Goal: Task Accomplishment & Management: Use online tool/utility

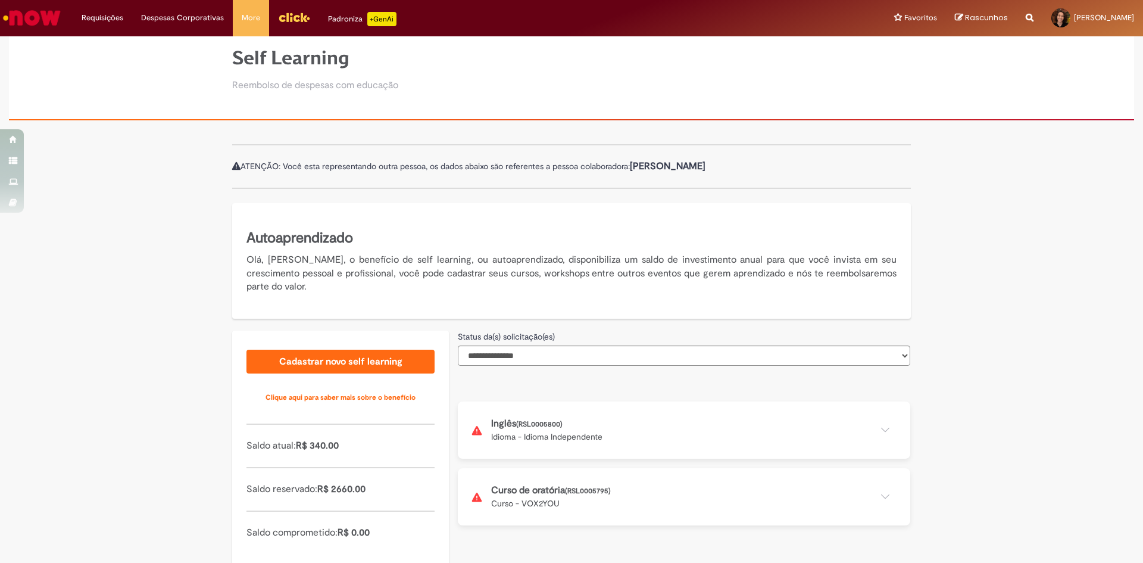
scroll to position [80, 0]
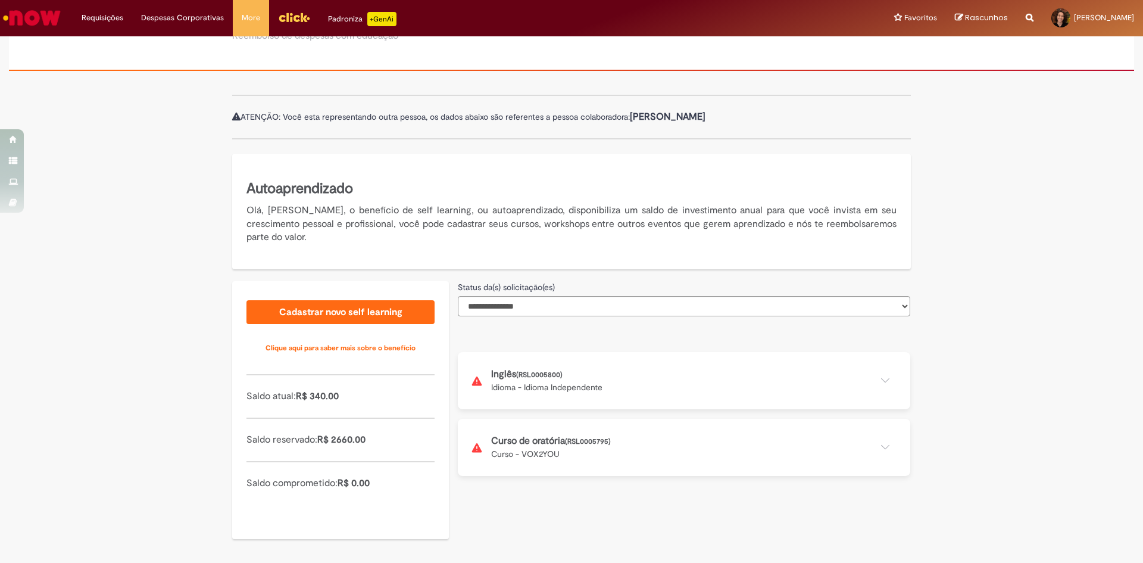
click at [598, 456] on button at bounding box center [684, 447] width 453 height 57
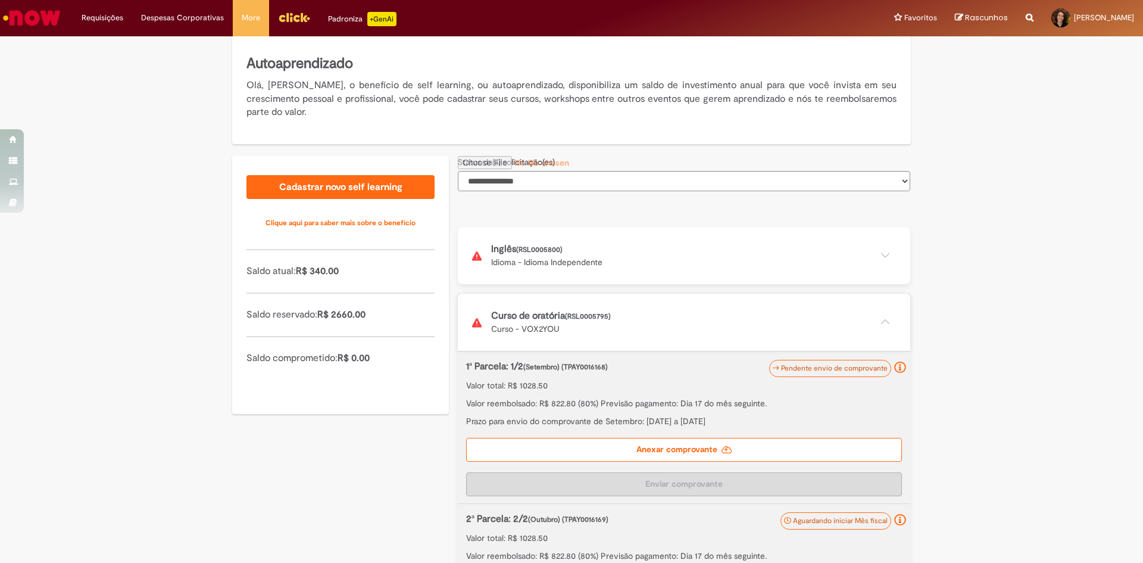
scroll to position [313, 0]
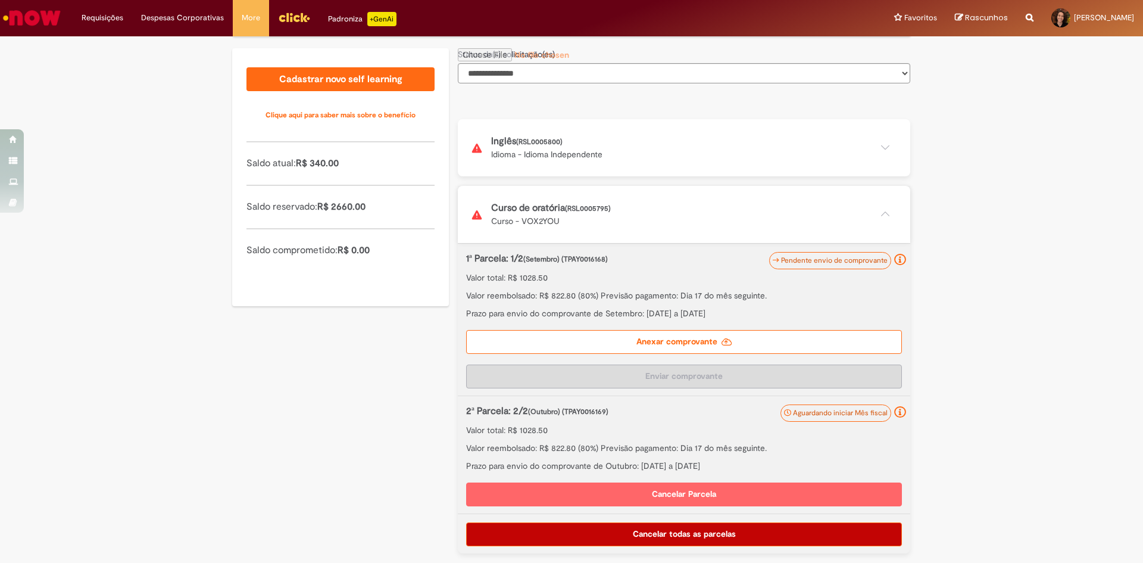
drag, startPoint x: 621, startPoint y: 291, endPoint x: 770, endPoint y: 310, distance: 150.2
click at [770, 310] on div "1ª Parcela: 1/2 (Setembro) (TPAY0016168) Valor total: R$ 1028.50 Valor reembols…" at bounding box center [684, 285] width 436 height 67
click at [770, 310] on p "Prazo para envio do comprovante de Setembro: [DATE] a [DATE]" at bounding box center [684, 313] width 436 height 12
click at [702, 341] on label "Anexar comprovante" at bounding box center [684, 342] width 436 height 24
click at [620, 61] on input "Anexar comprovante" at bounding box center [539, 54] width 162 height 13
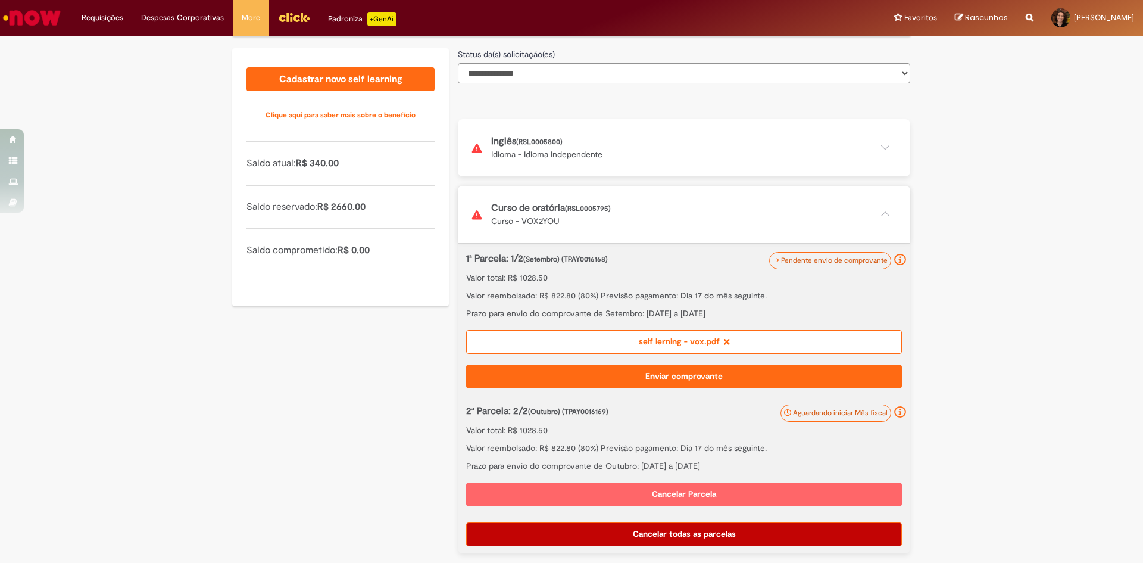
drag, startPoint x: 585, startPoint y: 297, endPoint x: 752, endPoint y: 311, distance: 167.4
click at [752, 311] on div "1ª Parcela: 1/2 (Setembro) (TPAY0016168) Valor total: R$ 1028.50 Valor reembols…" at bounding box center [684, 285] width 436 height 67
click at [752, 311] on p "Prazo para envio do comprovante de Setembro: [DATE] a [DATE]" at bounding box center [684, 313] width 436 height 12
click at [724, 342] on icon at bounding box center [727, 342] width 6 height 8
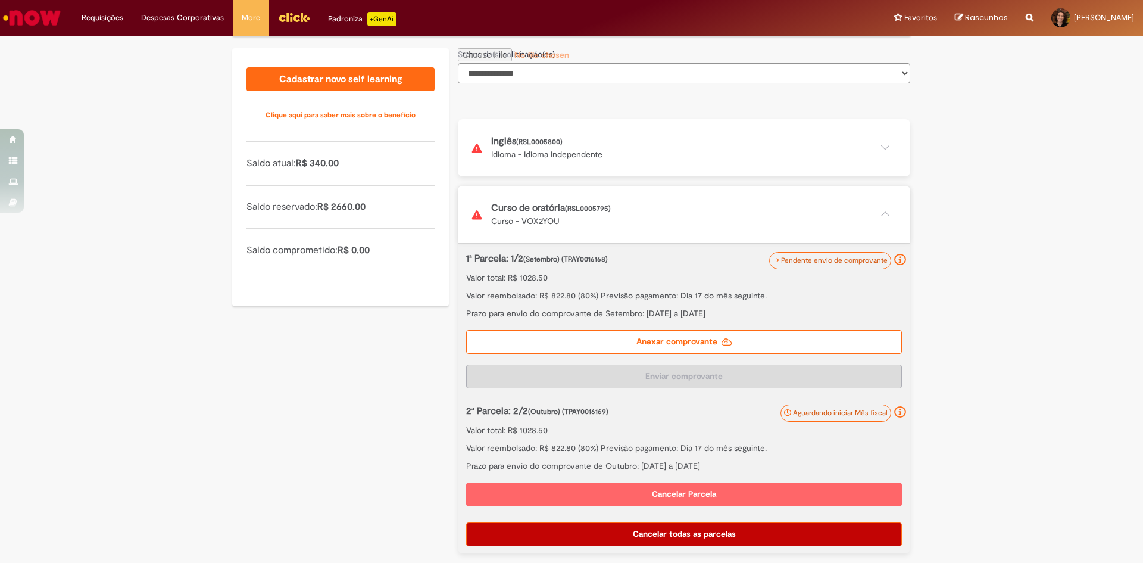
click at [809, 344] on label "Anexar comprovante" at bounding box center [684, 342] width 436 height 24
click at [620, 61] on input "Anexar comprovante" at bounding box center [539, 54] width 162 height 13
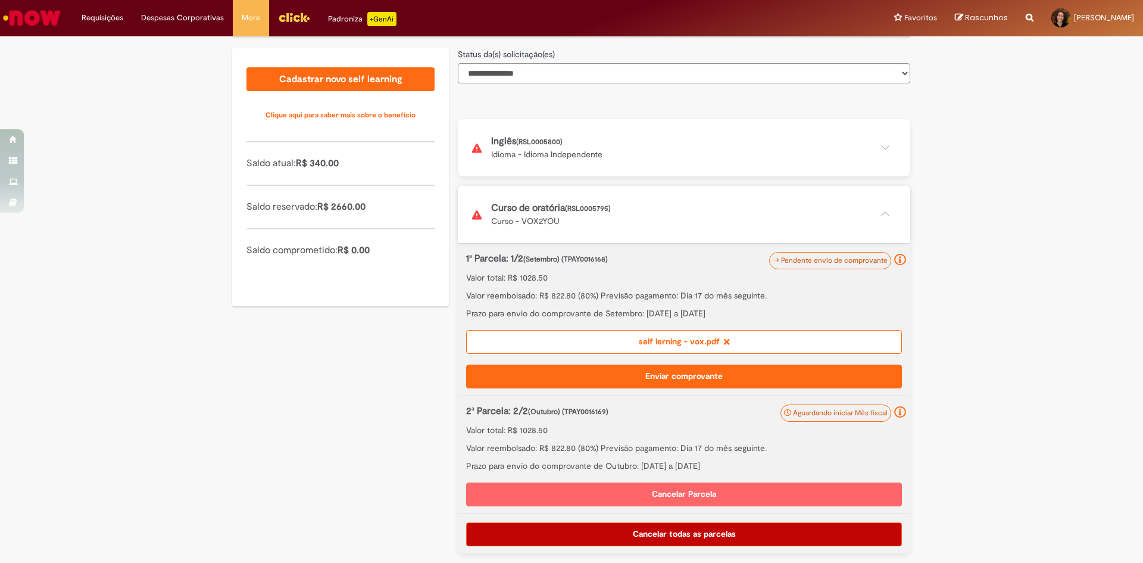
click at [736, 366] on button "Enviar comprovante" at bounding box center [684, 376] width 436 height 24
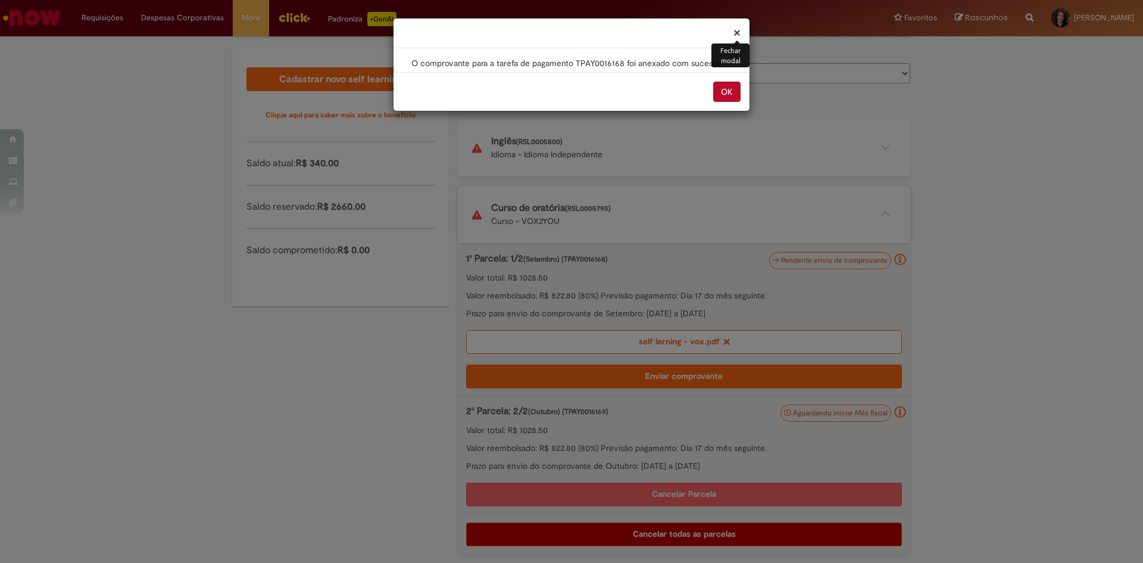
click at [731, 91] on button "OK" at bounding box center [726, 92] width 27 height 20
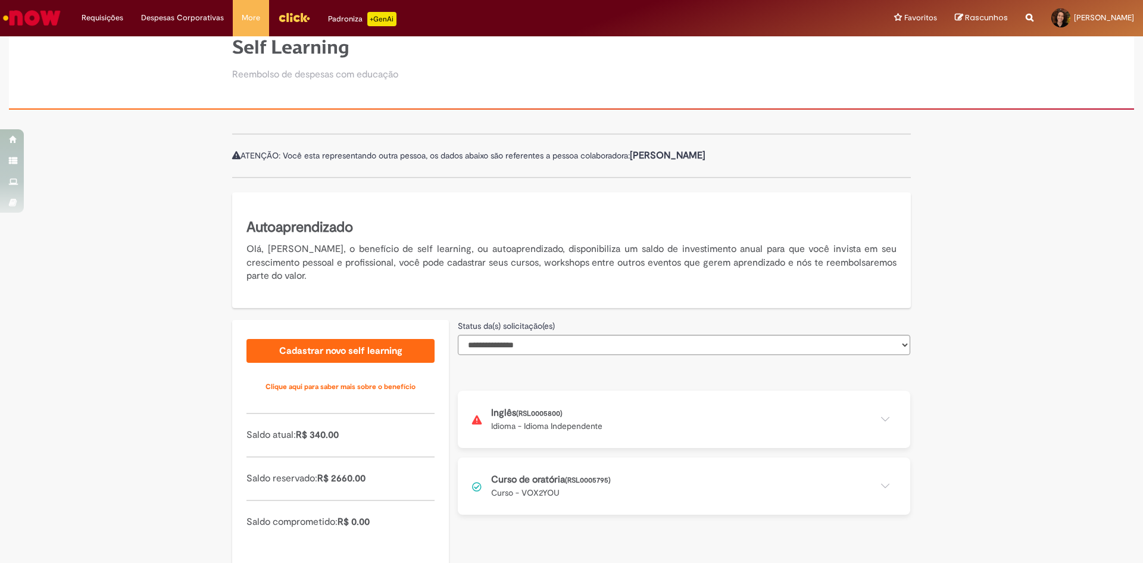
scroll to position [80, 0]
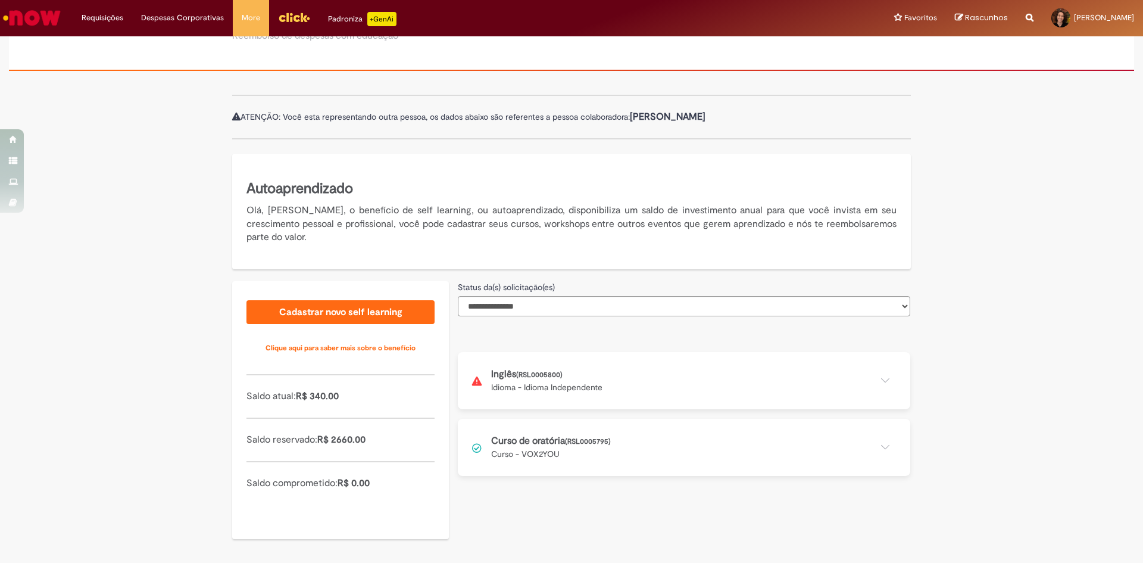
click at [742, 385] on button at bounding box center [684, 380] width 453 height 57
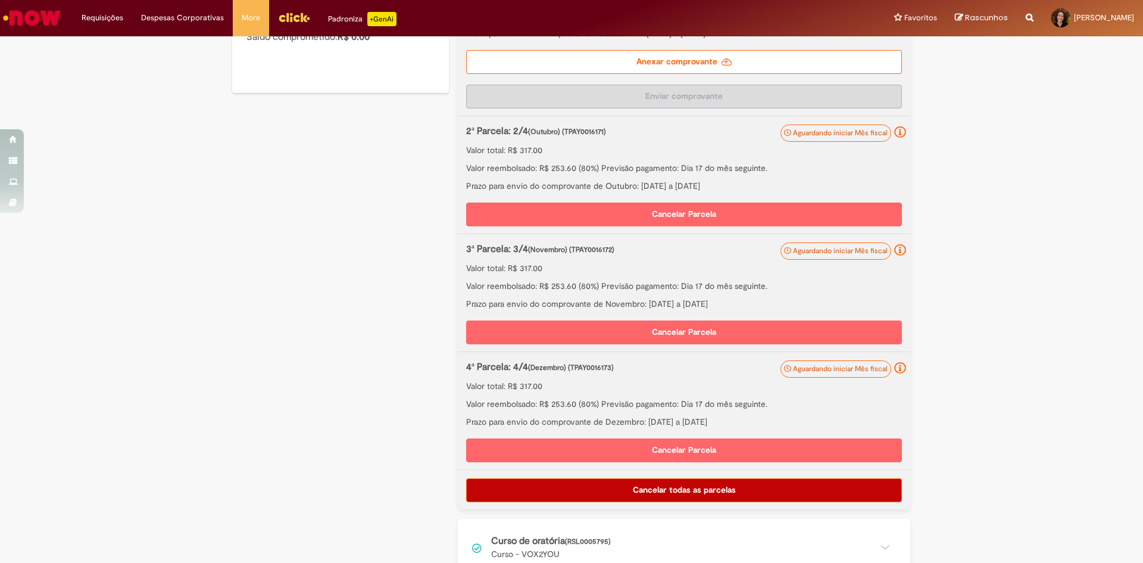
scroll to position [549, 0]
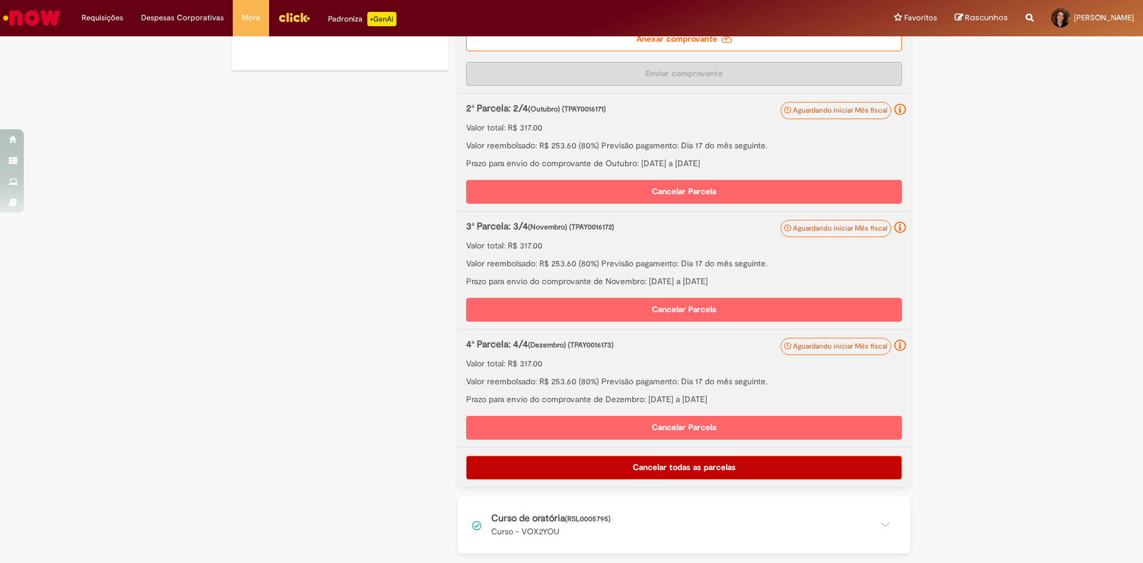
click at [580, 530] on button at bounding box center [684, 524] width 453 height 57
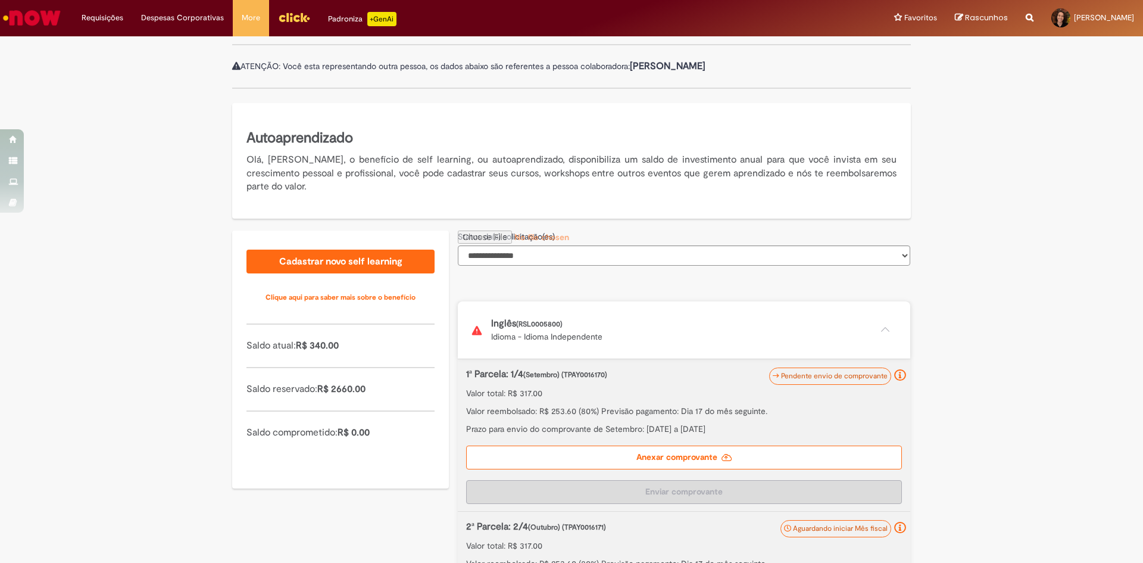
scroll to position [122, 0]
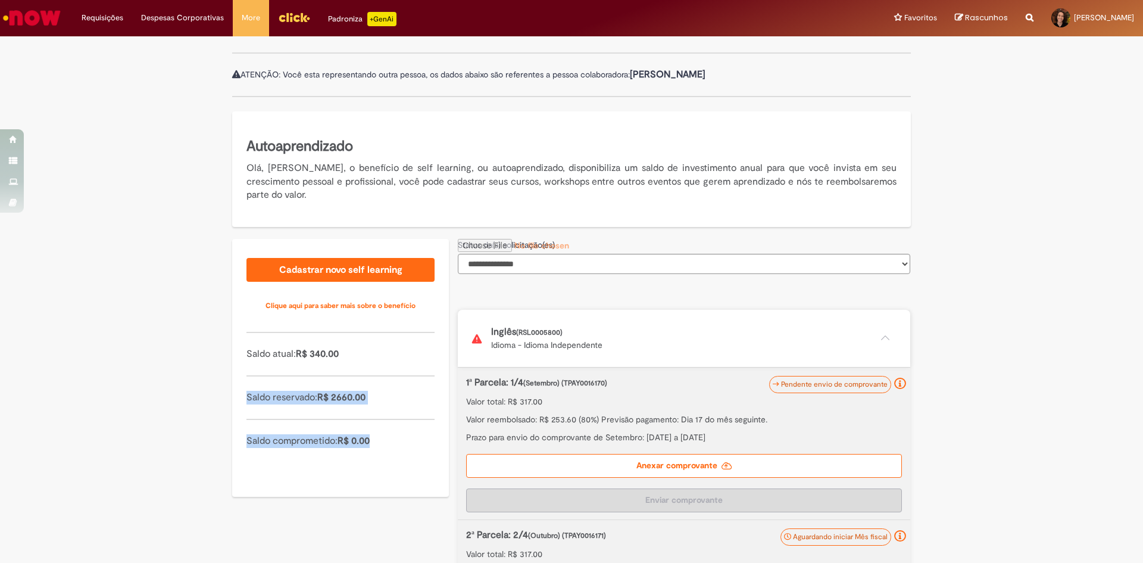
drag, startPoint x: 312, startPoint y: 363, endPoint x: 373, endPoint y: 438, distance: 96.9
click at [373, 438] on div "Cadastrar novo self learning Clique aqui para saber mais sobre o benefício Sald…" at bounding box center [340, 368] width 217 height 258
click at [373, 438] on p "Saldo comprometido: R$ 0.00" at bounding box center [341, 441] width 188 height 14
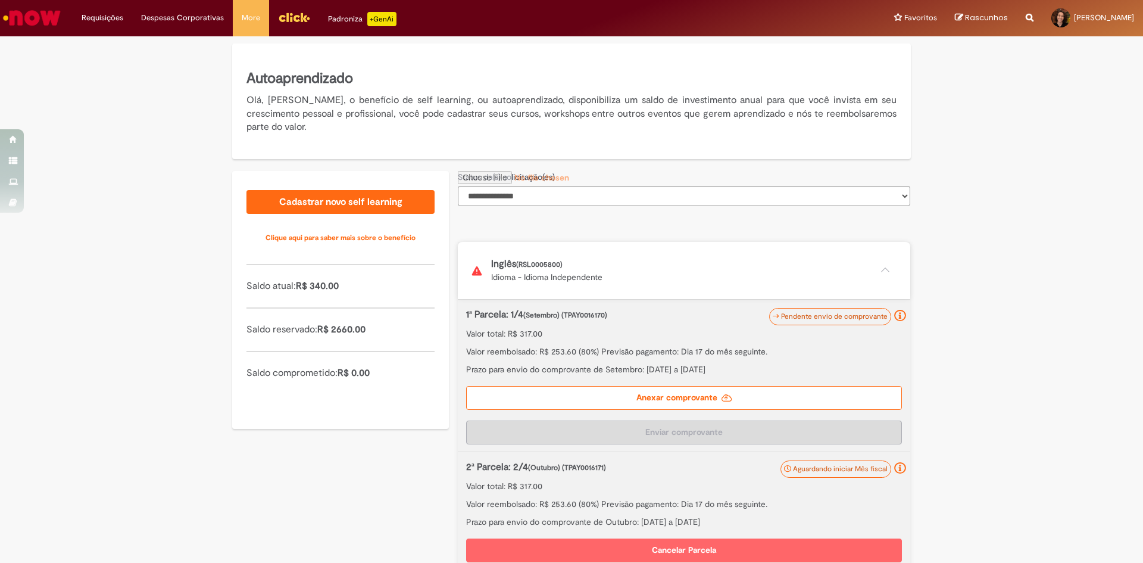
scroll to position [241, 0]
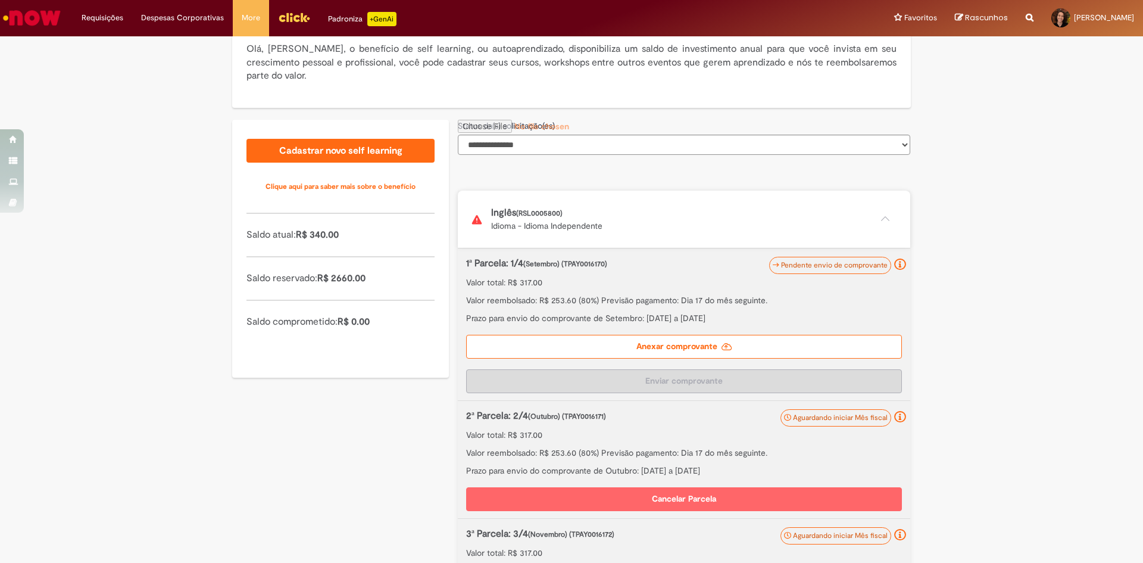
click at [1037, 242] on div "**********" at bounding box center [571, 509] width 1143 height 1180
